Goal: Task Accomplishment & Management: Manage account settings

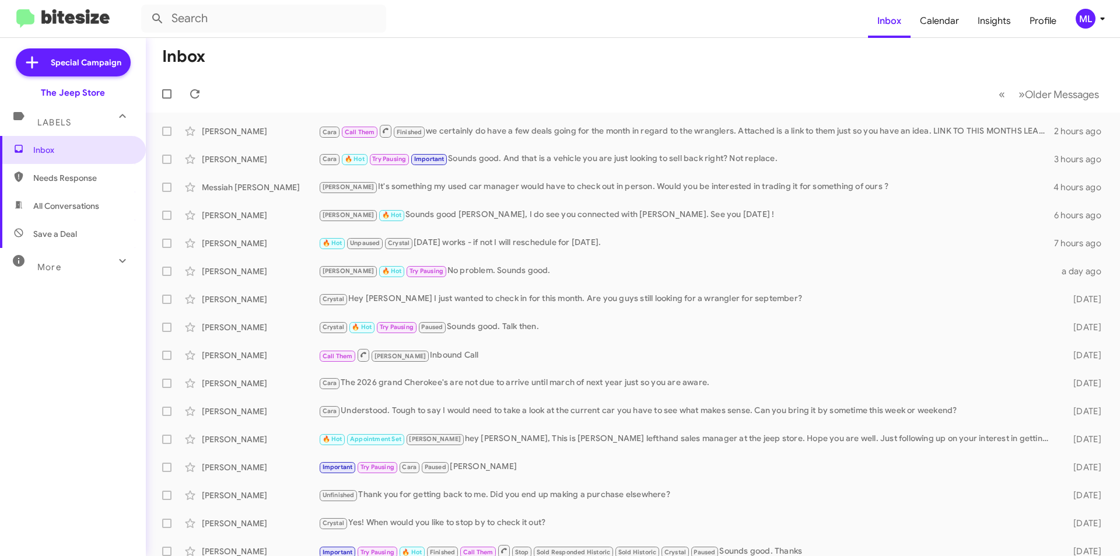
click at [64, 235] on span "Save a Deal" at bounding box center [55, 234] width 44 height 12
type input "in:not-interested"
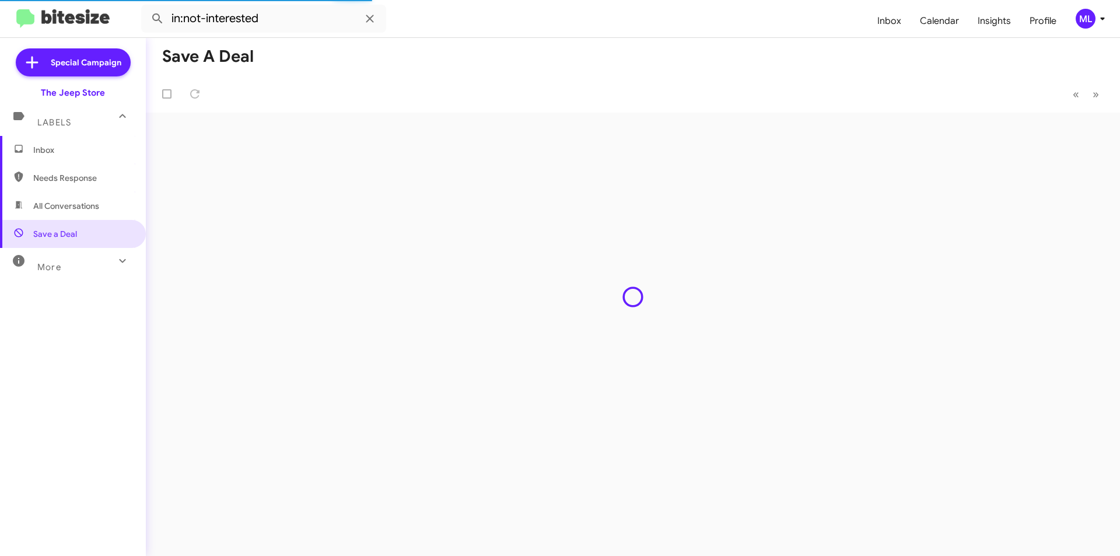
click at [50, 143] on span "Inbox" at bounding box center [73, 150] width 146 height 28
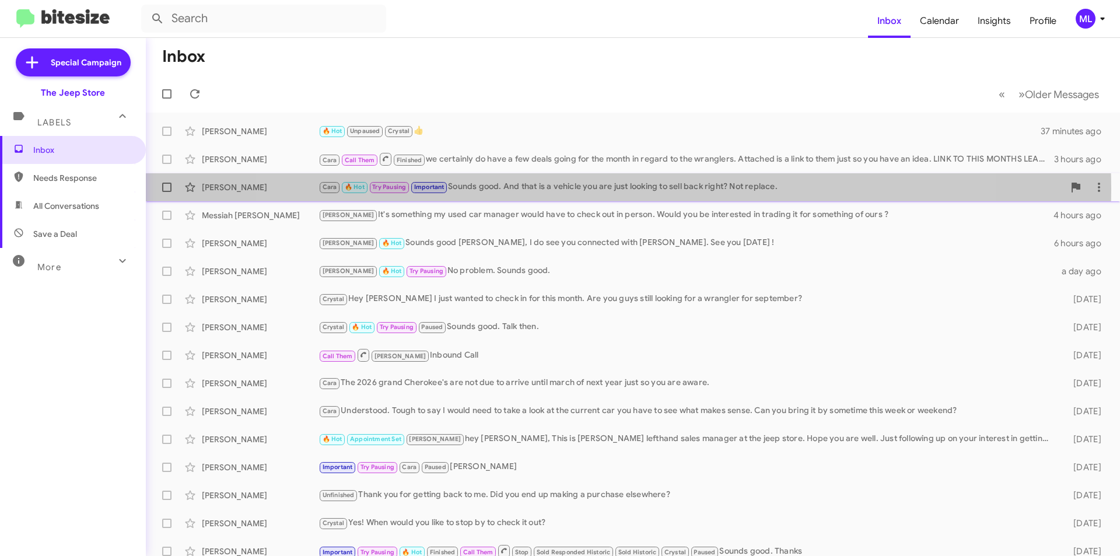
click at [609, 189] on div "Cara 🔥 Hot Try Pausing Important Sounds good. And that is a vehicle you are jus…" at bounding box center [692, 186] width 746 height 13
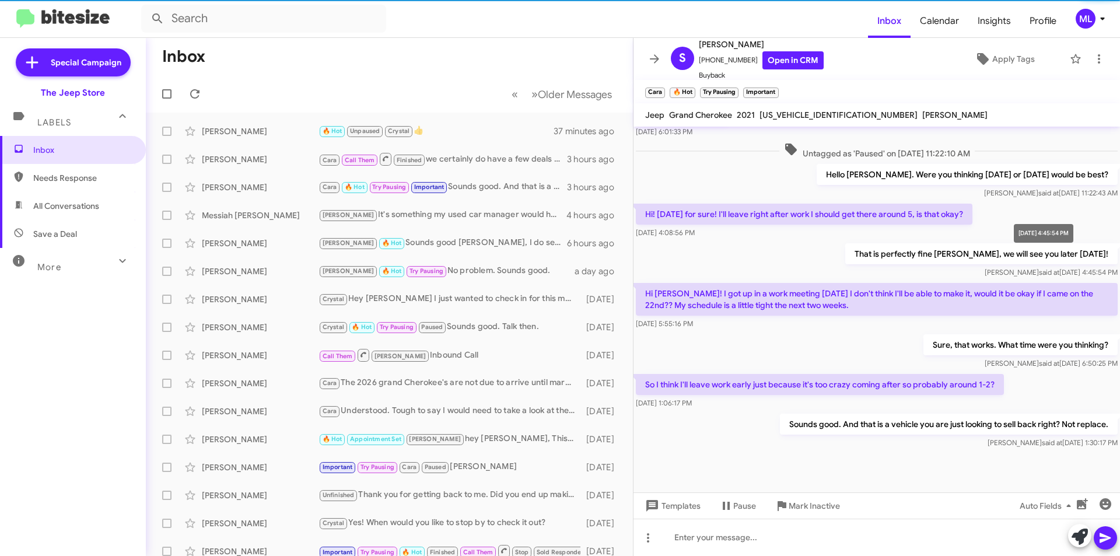
scroll to position [505, 0]
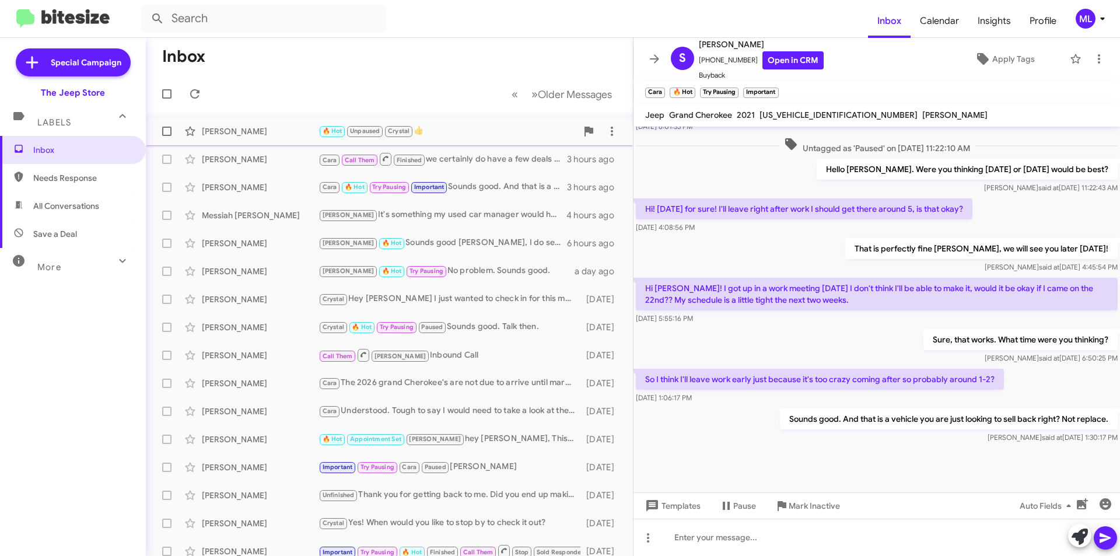
click at [244, 139] on div "[PERSON_NAME] 🔥 Hot Unpaused Crystal 👍 37 minutes ago" at bounding box center [389, 131] width 469 height 23
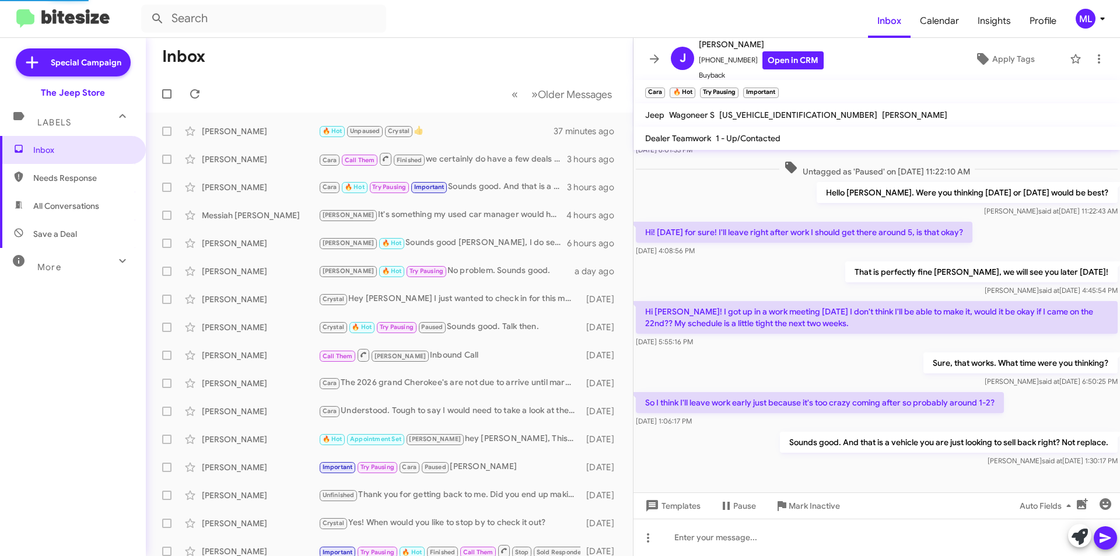
scroll to position [563, 0]
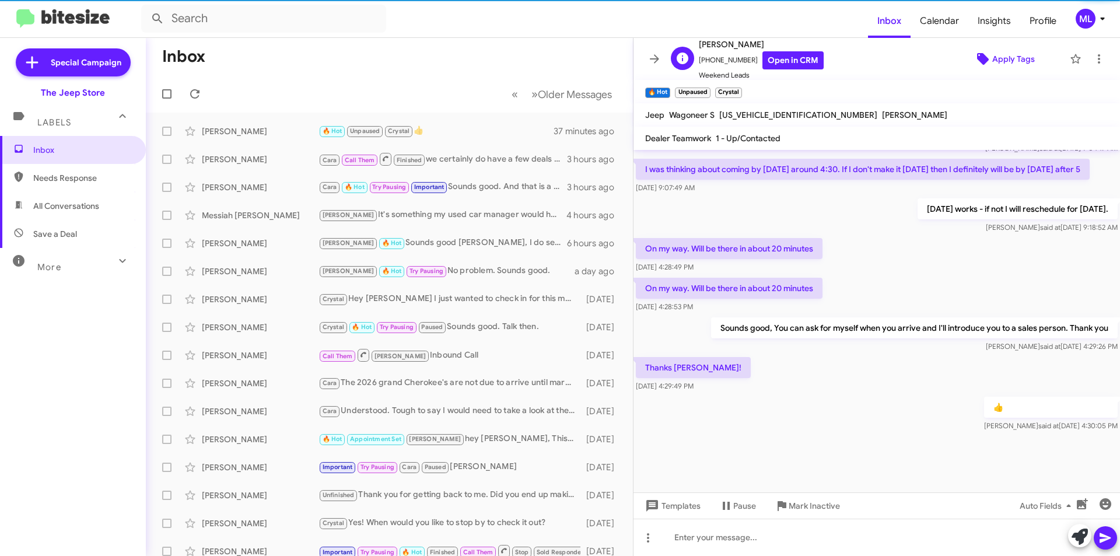
click at [1022, 50] on span "Apply Tags" at bounding box center [1014, 58] width 43 height 21
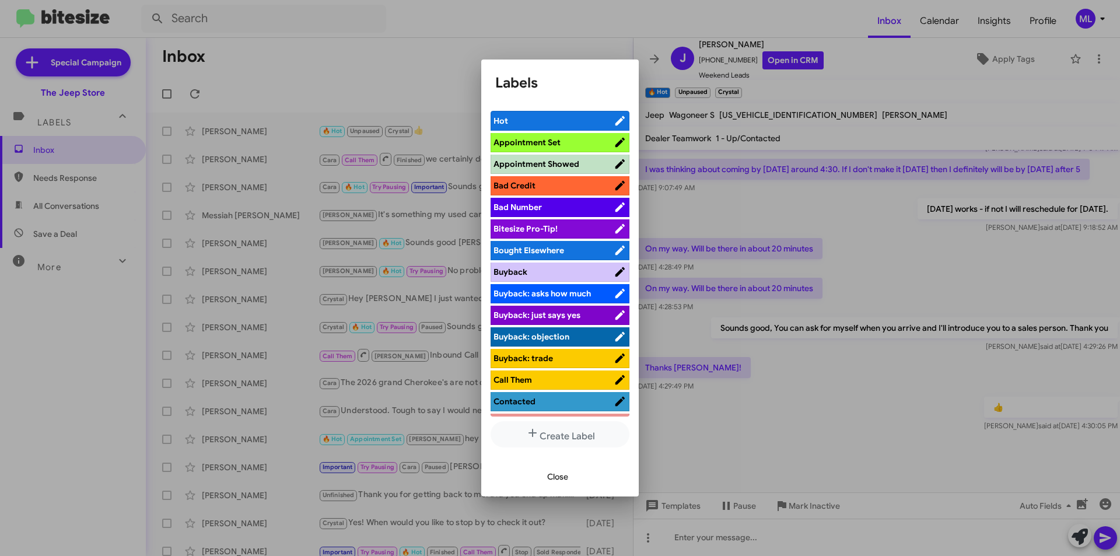
click at [551, 170] on li "Appointment Showed" at bounding box center [560, 164] width 139 height 19
click at [560, 156] on li "Appointment Showed" at bounding box center [560, 164] width 139 height 19
click at [577, 162] on span "Appointment Showed" at bounding box center [537, 164] width 86 height 11
click at [556, 490] on div "Close" at bounding box center [560, 477] width 130 height 40
click at [559, 477] on span "Close" at bounding box center [557, 476] width 21 height 21
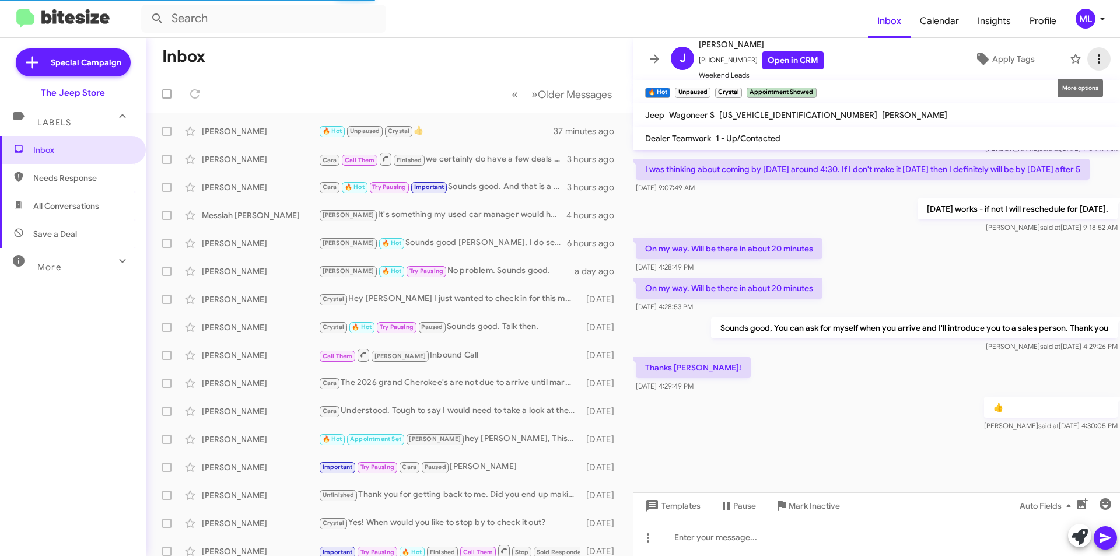
click at [1095, 58] on icon at bounding box center [1099, 59] width 14 height 14
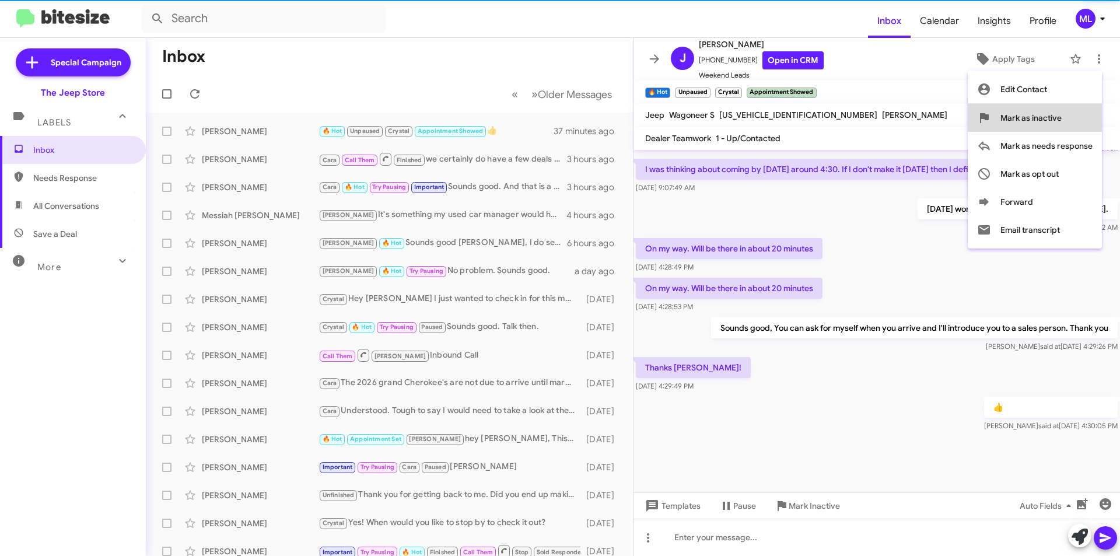
click at [1057, 118] on span "Mark as inactive" at bounding box center [1031, 118] width 61 height 28
